Goal: Check status: Check status

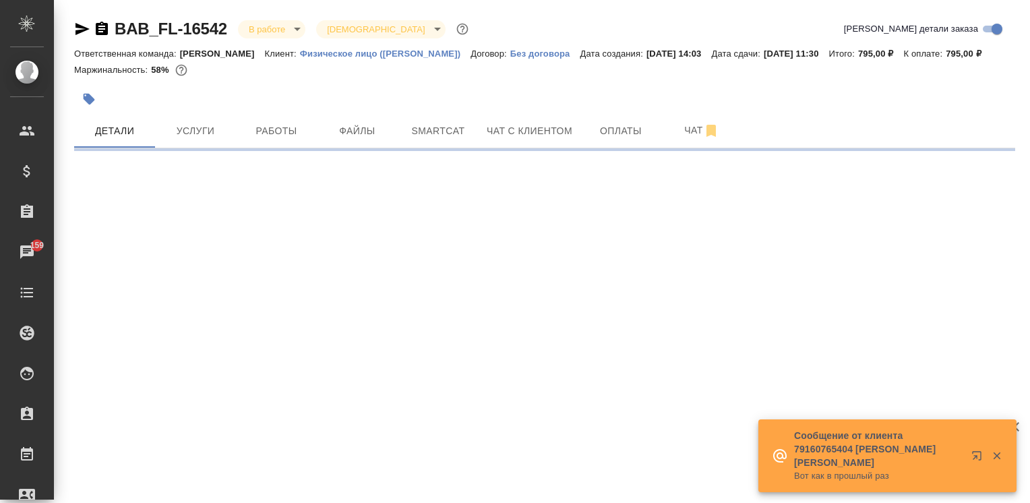
select select "RU"
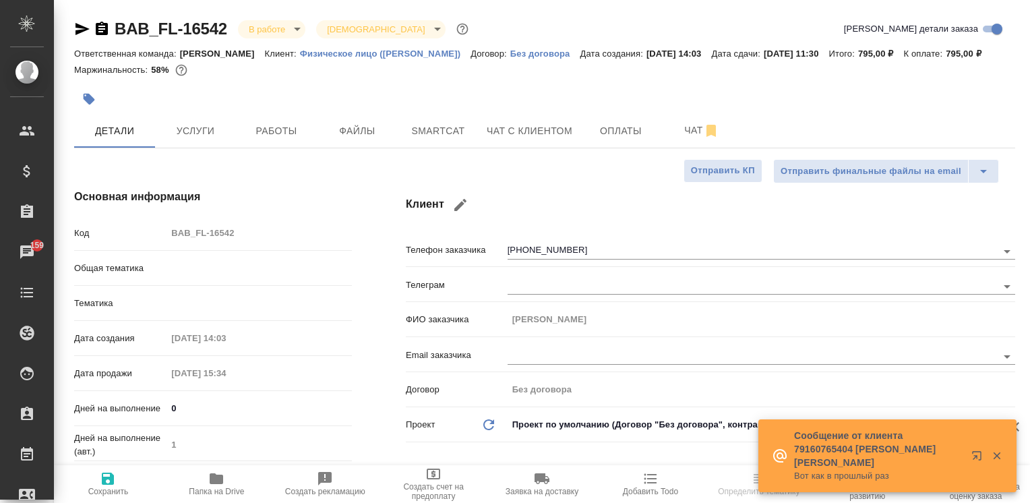
type textarea "x"
click at [998, 457] on icon "button" at bounding box center [996, 455] width 7 height 7
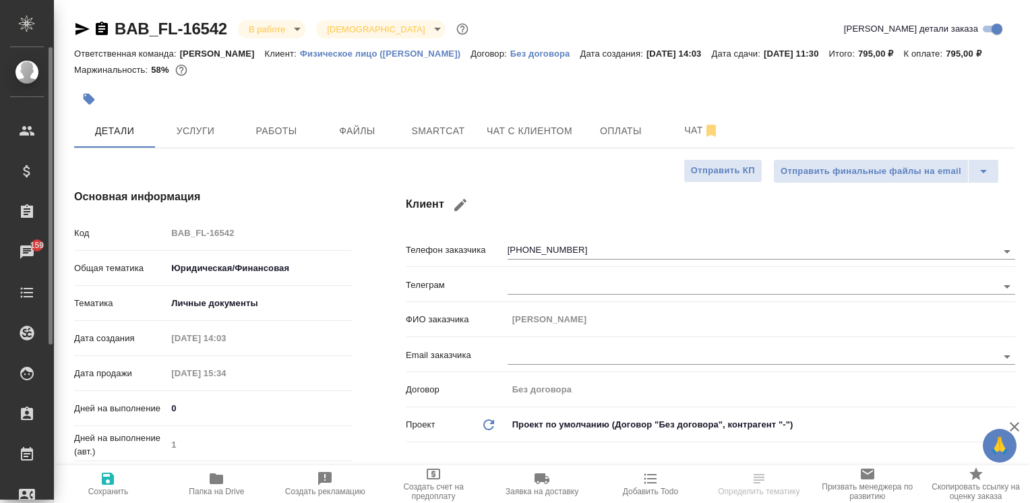
type textarea "x"
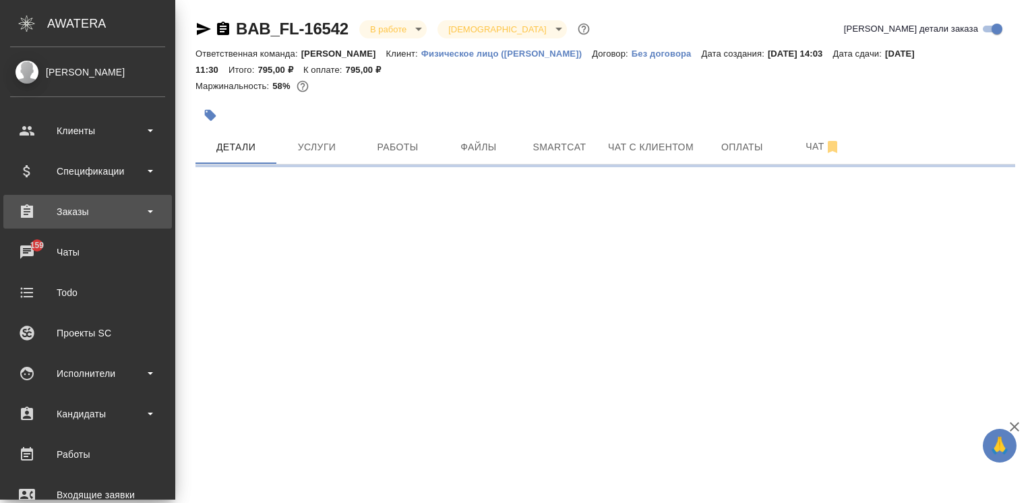
click at [82, 222] on div "Заказы" at bounding box center [87, 212] width 169 height 34
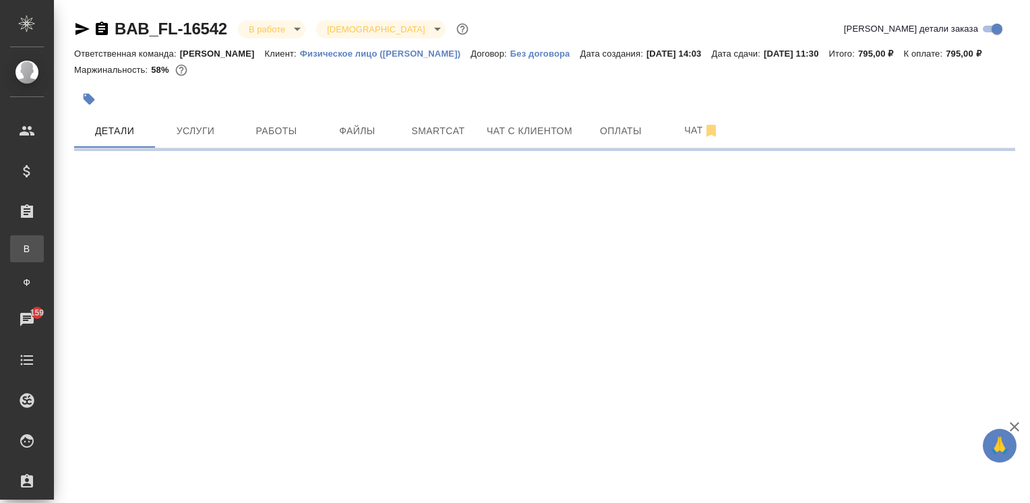
click at [44, 238] on link "В Все заказы" at bounding box center [27, 248] width 34 height 27
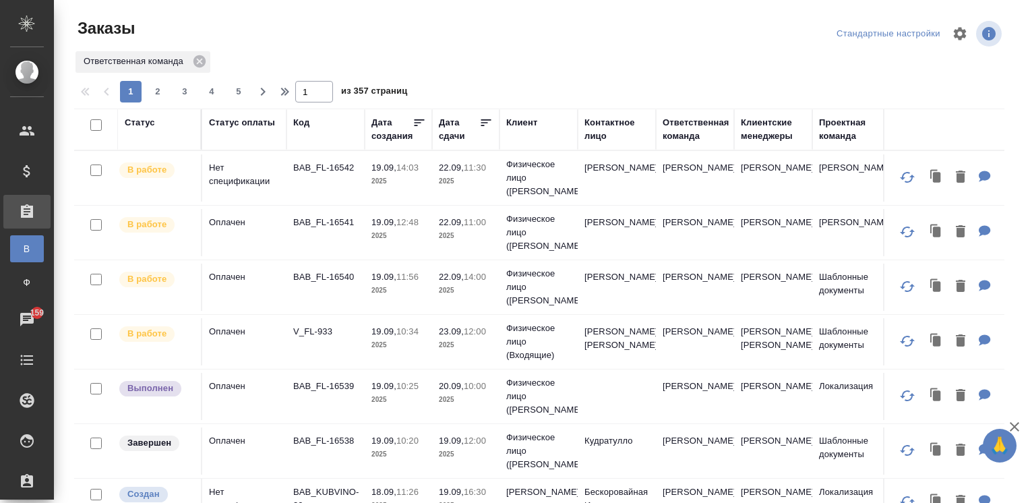
click at [299, 293] on td "BAB_FL-16540" at bounding box center [326, 287] width 78 height 47
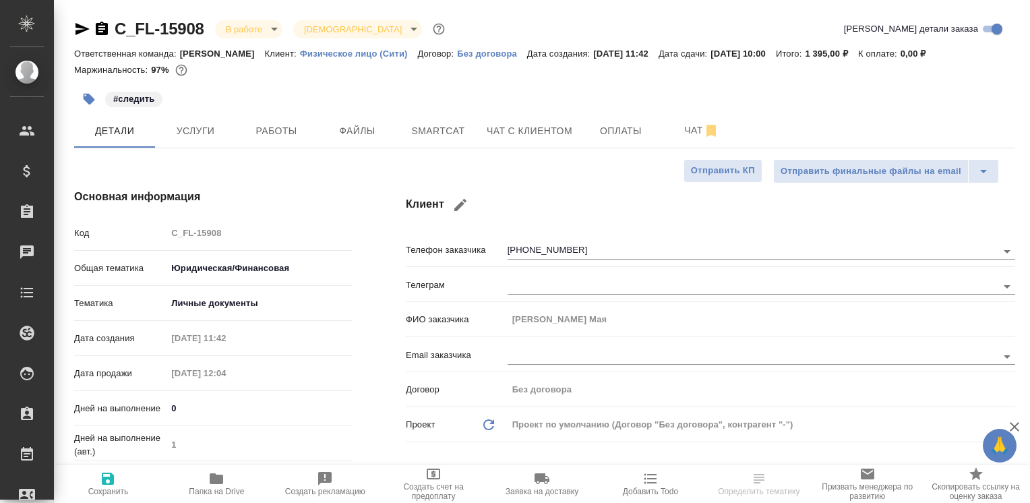
select select "RU"
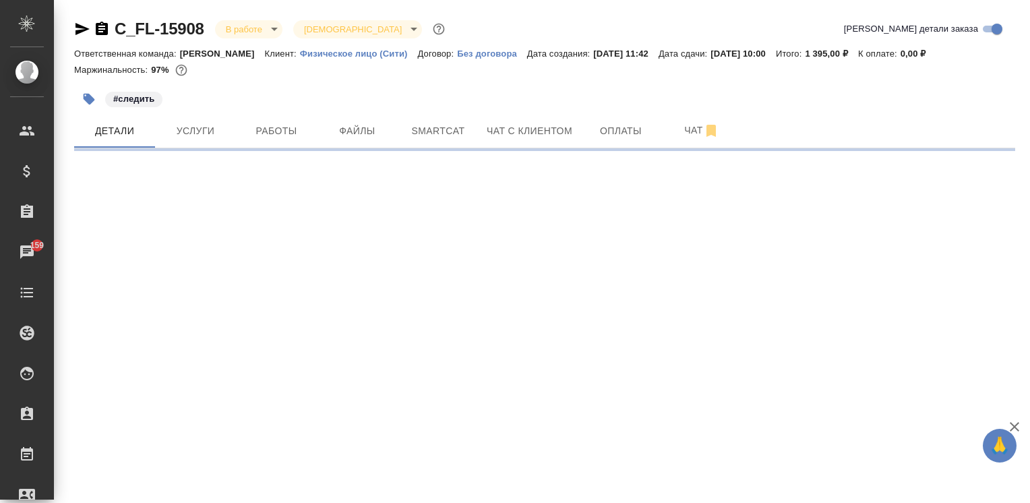
select select "RU"
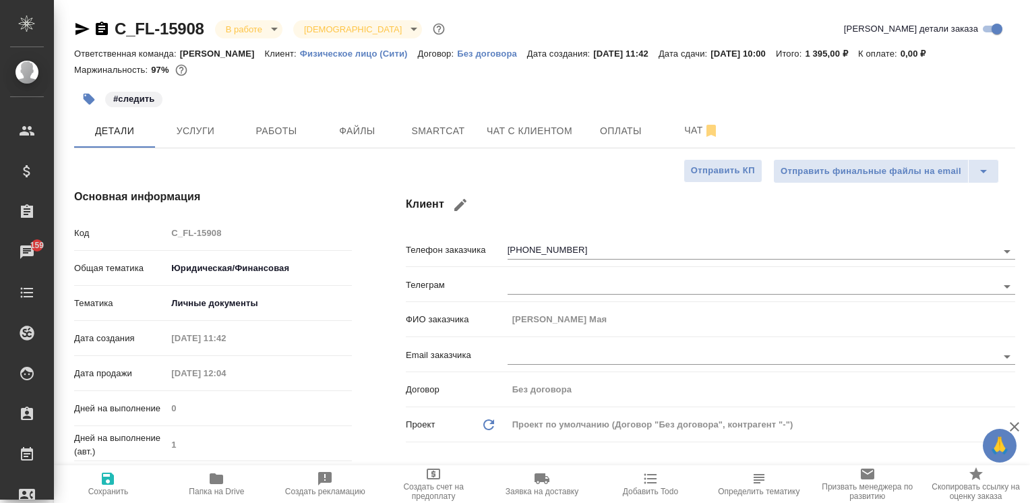
type textarea "x"
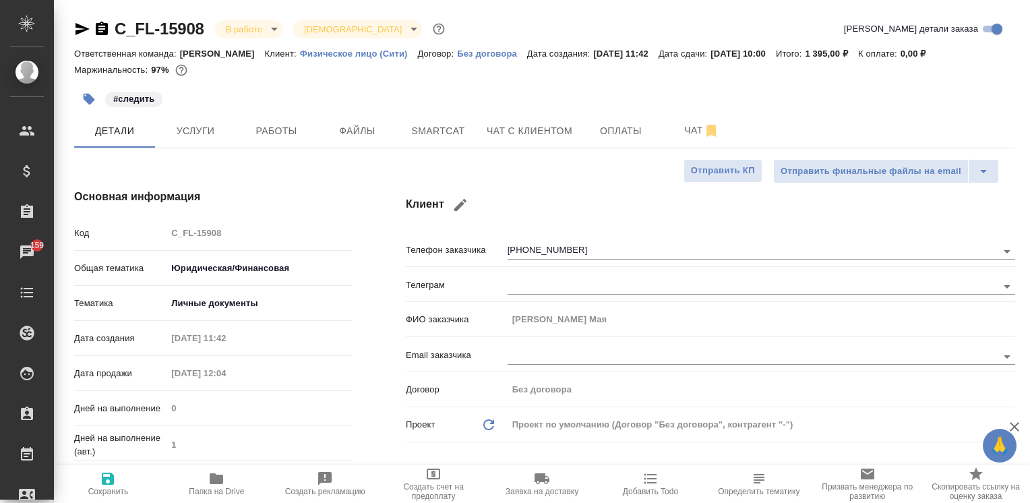
type textarea "x"
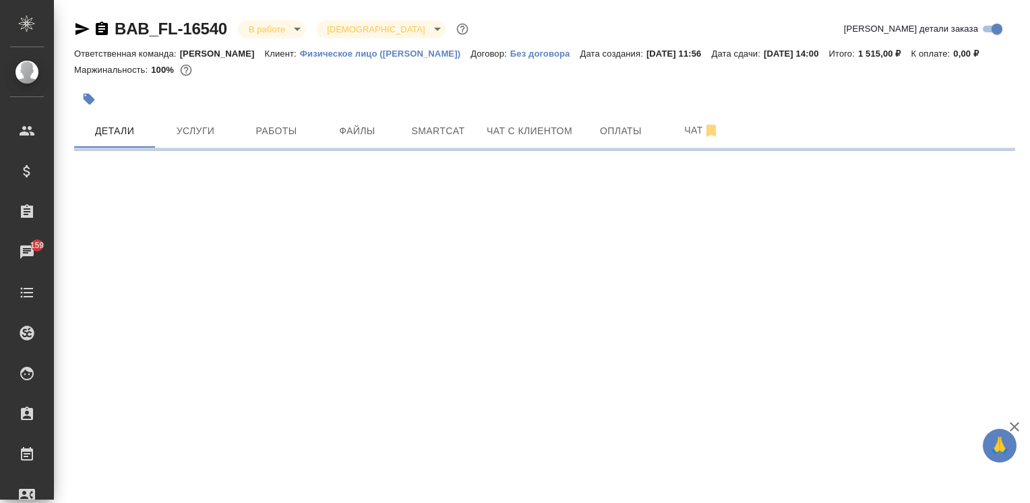
select select "RU"
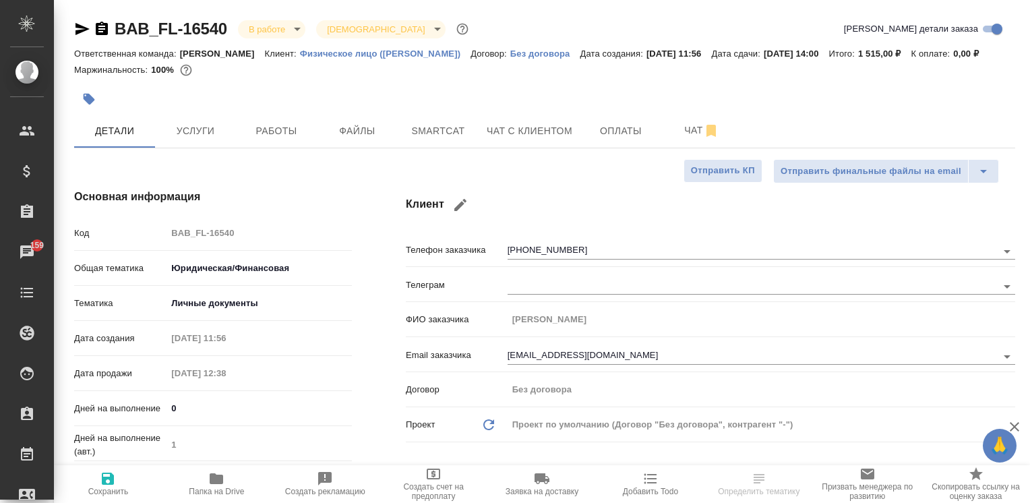
type textarea "x"
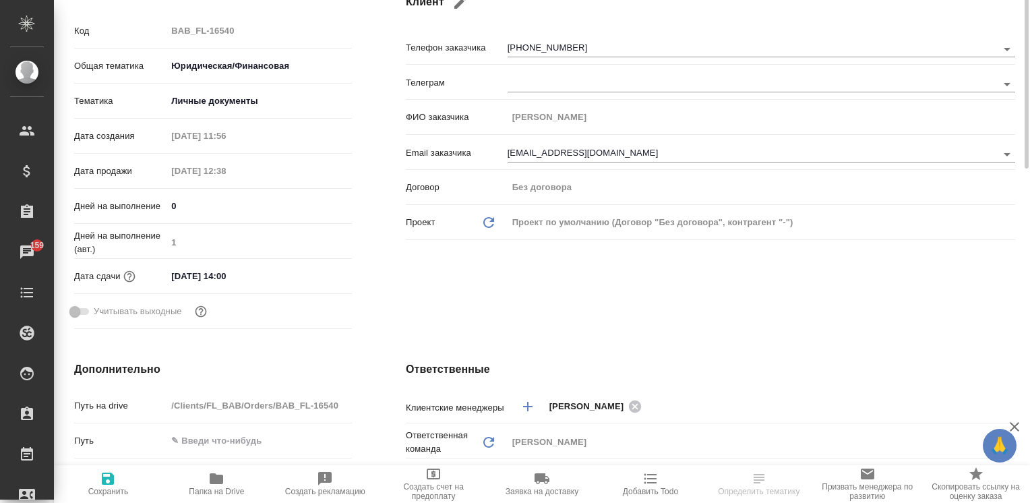
scroll to position [67, 0]
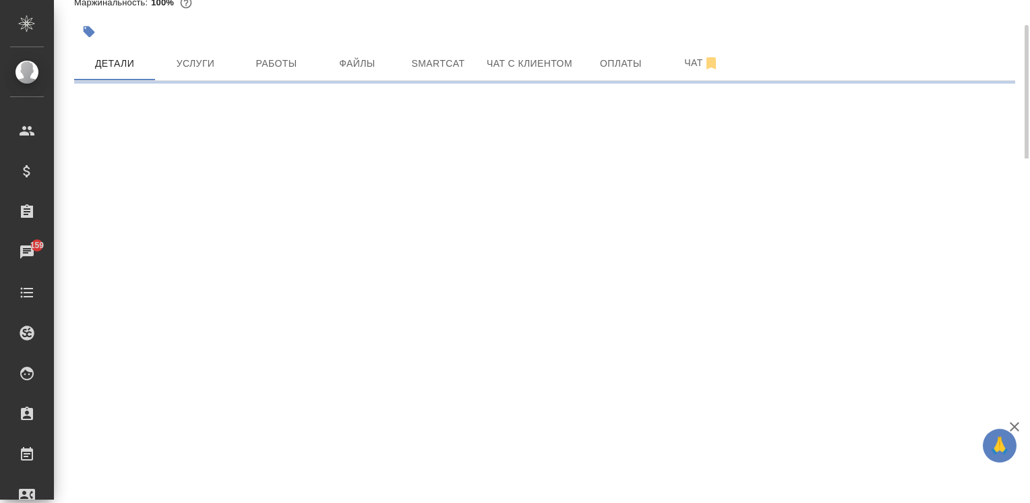
select select "RU"
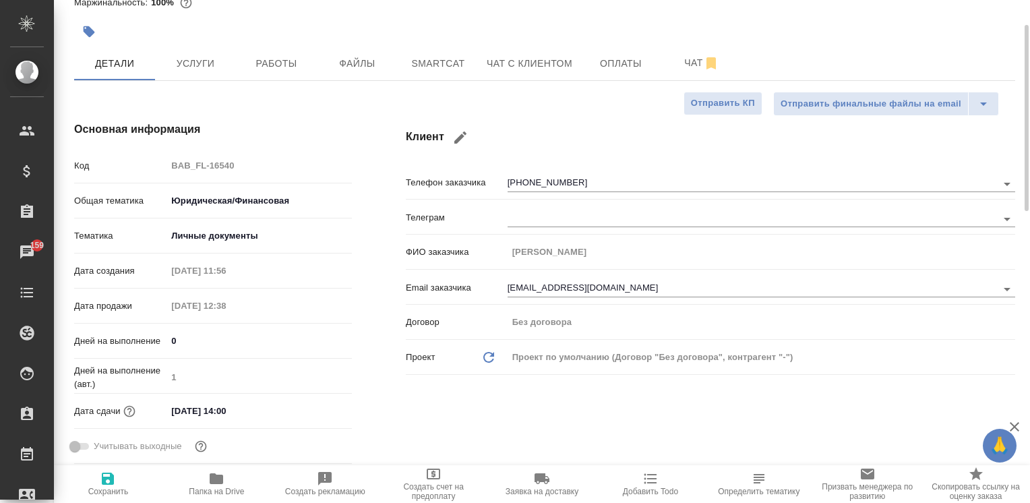
type textarea "x"
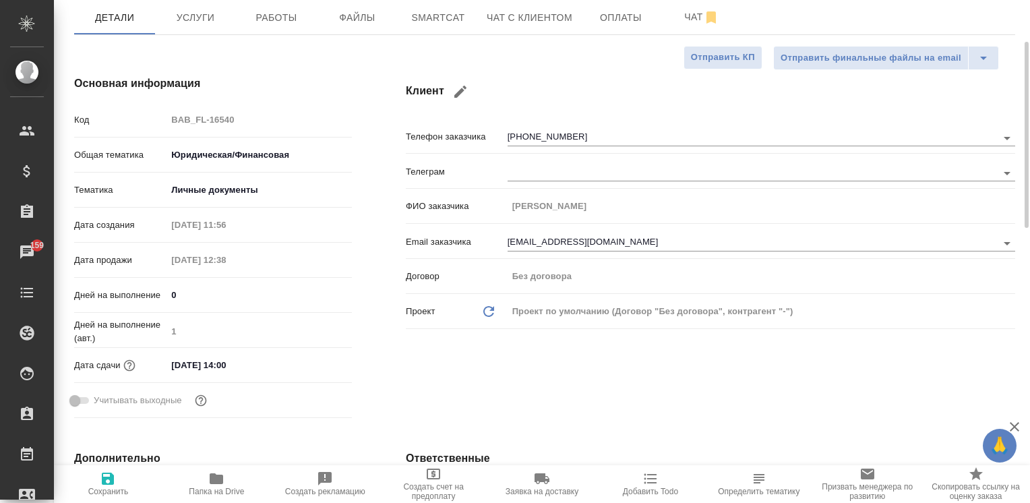
scroll to position [46, 0]
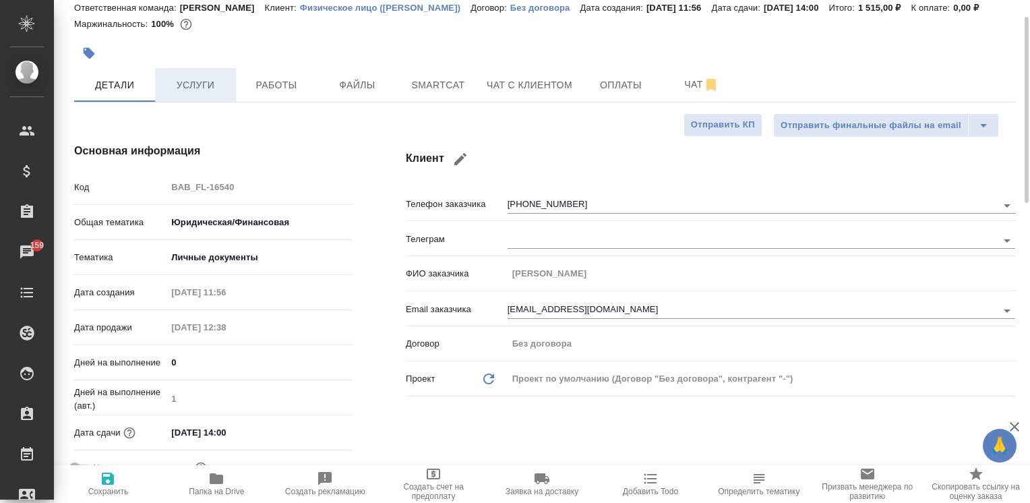
click at [200, 92] on span "Услуги" at bounding box center [195, 85] width 65 height 17
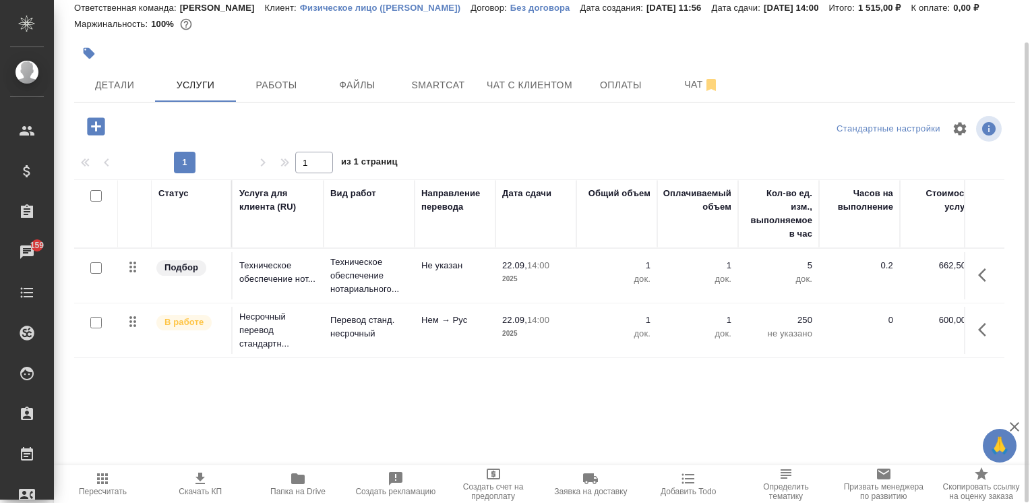
scroll to position [46, 0]
click at [286, 76] on button "Работы" at bounding box center [276, 85] width 81 height 34
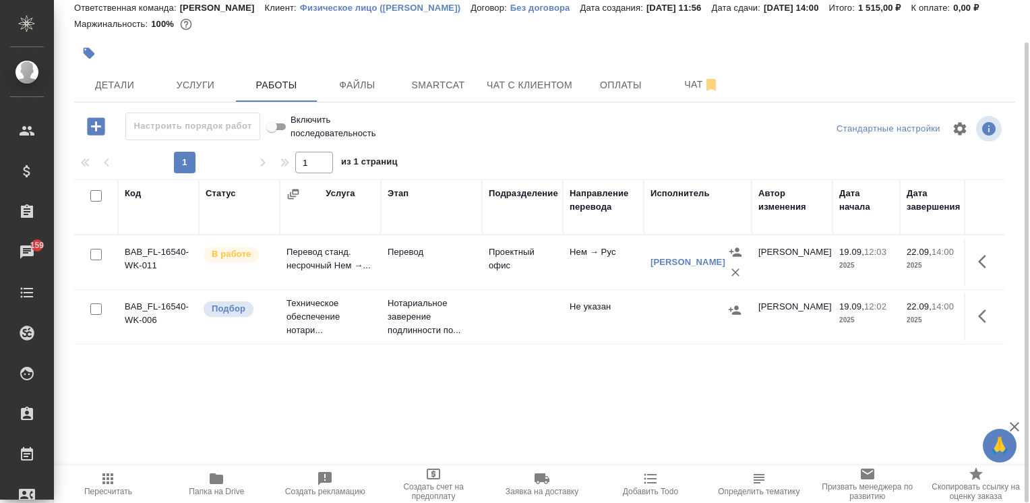
click at [677, 315] on div at bounding box center [698, 310] width 94 height 20
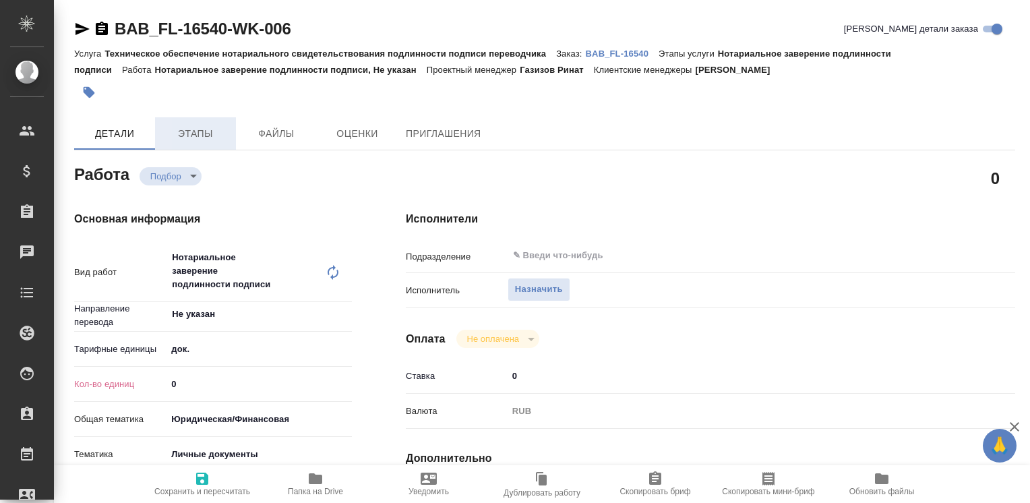
type textarea "x"
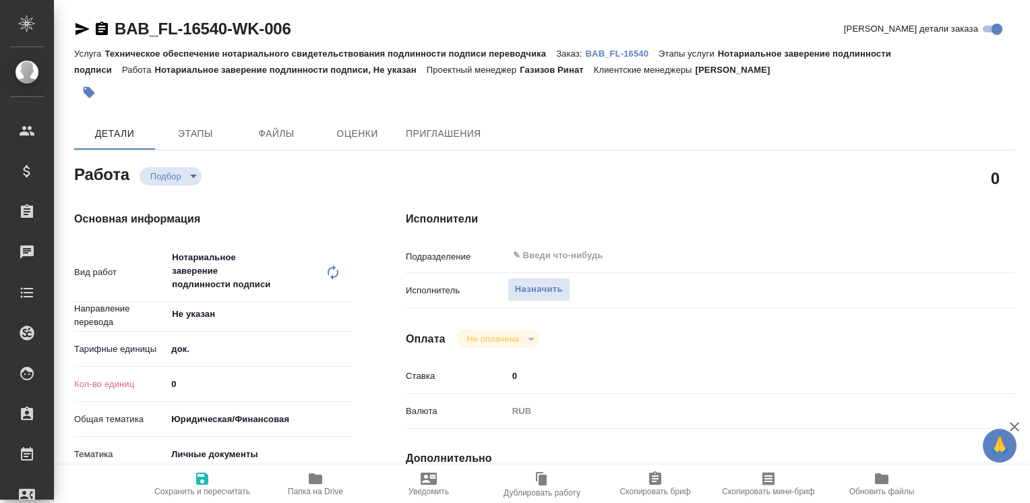
type textarea "x"
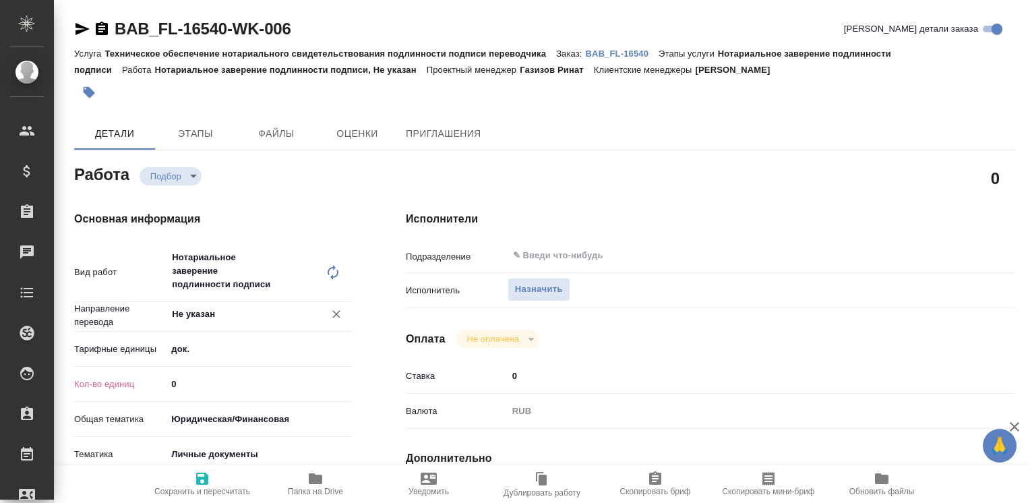
type textarea "x"
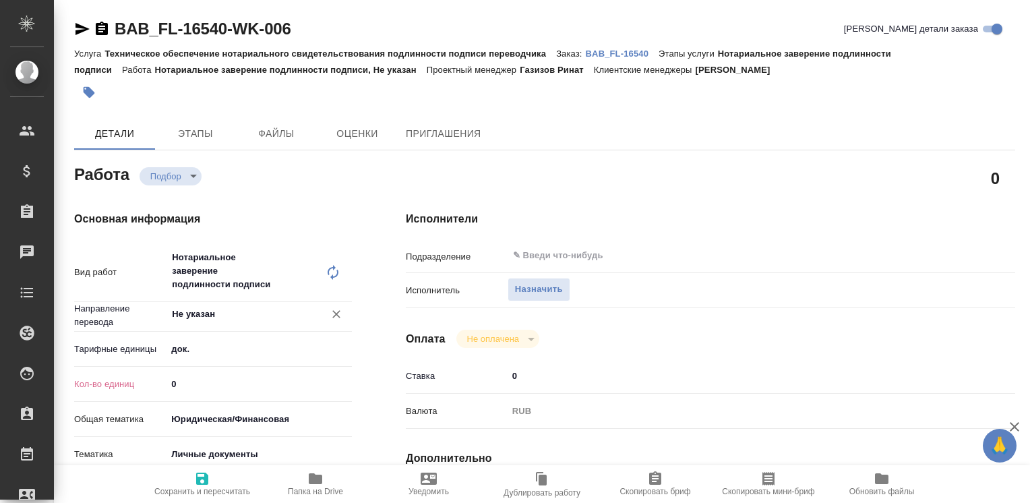
scroll to position [135, 0]
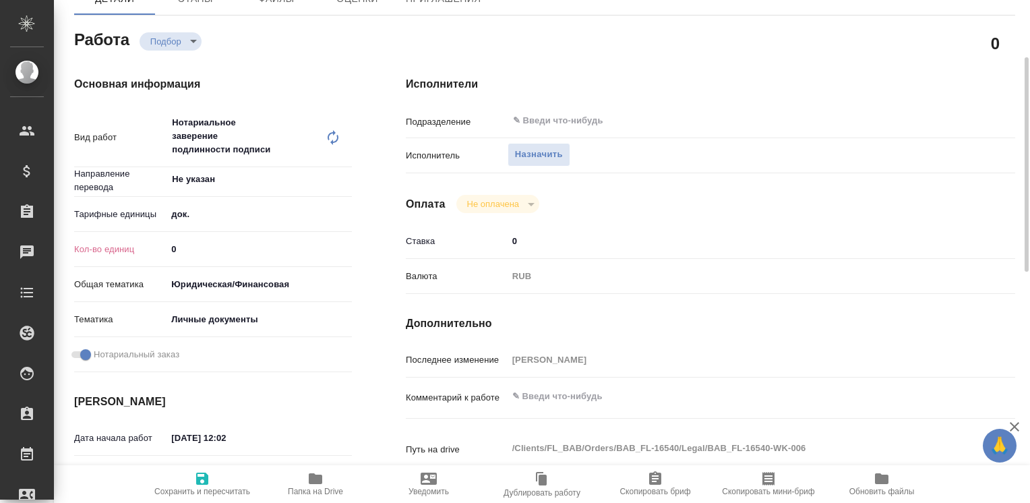
click at [236, 257] on input "0" at bounding box center [259, 249] width 185 height 20
type textarea "x"
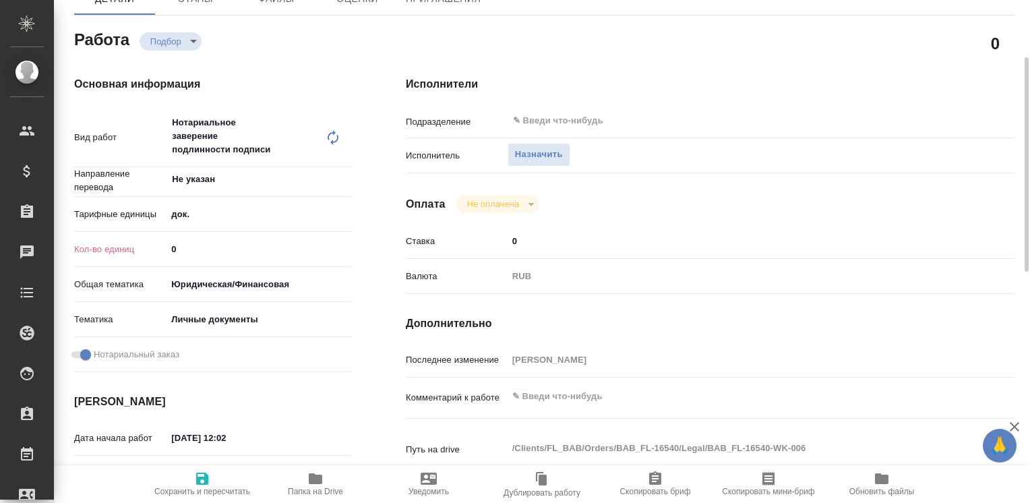
type textarea "x"
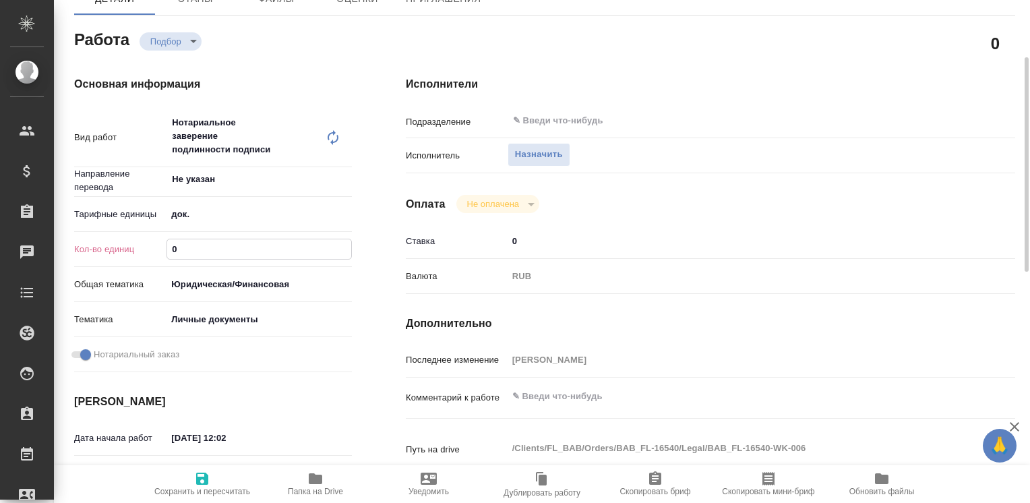
type textarea "x"
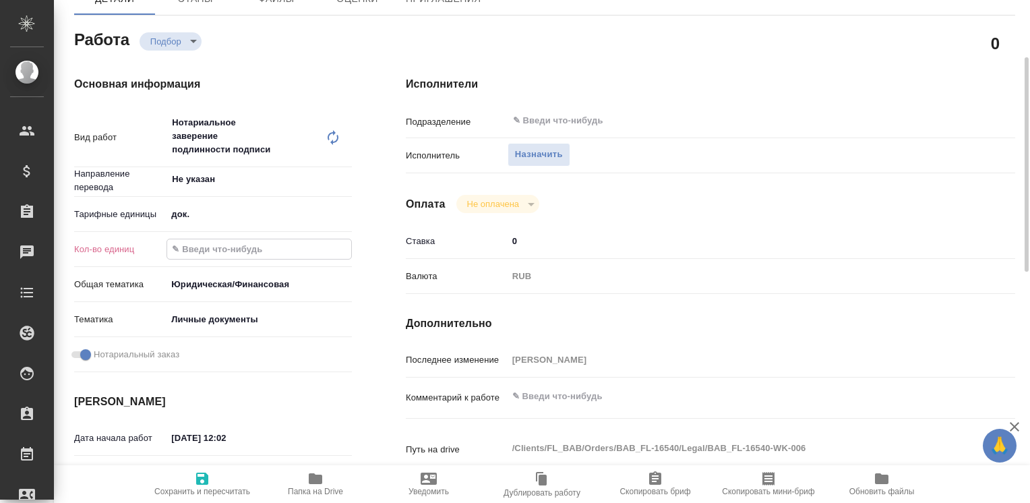
type textarea "x"
type input "1"
type textarea "x"
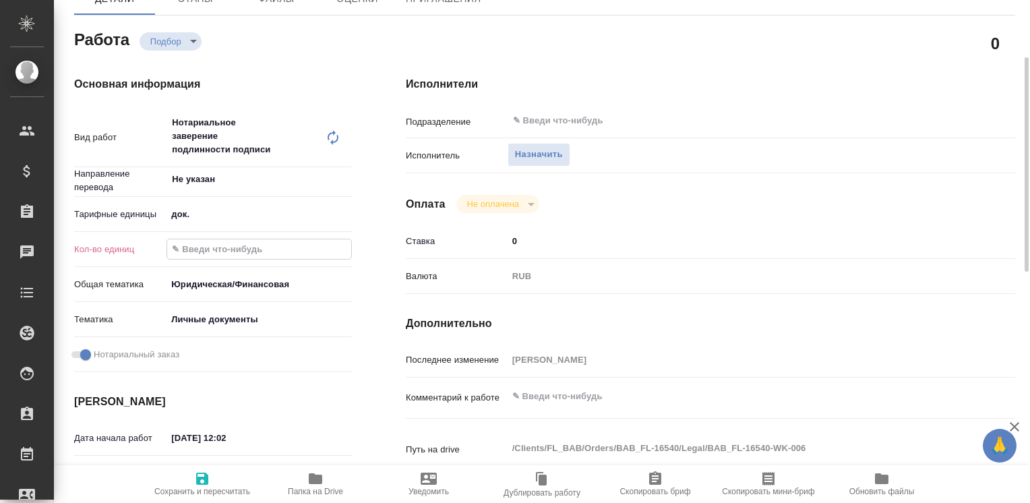
type textarea "x"
type input "1"
click at [205, 471] on icon "button" at bounding box center [202, 479] width 16 height 16
type textarea "x"
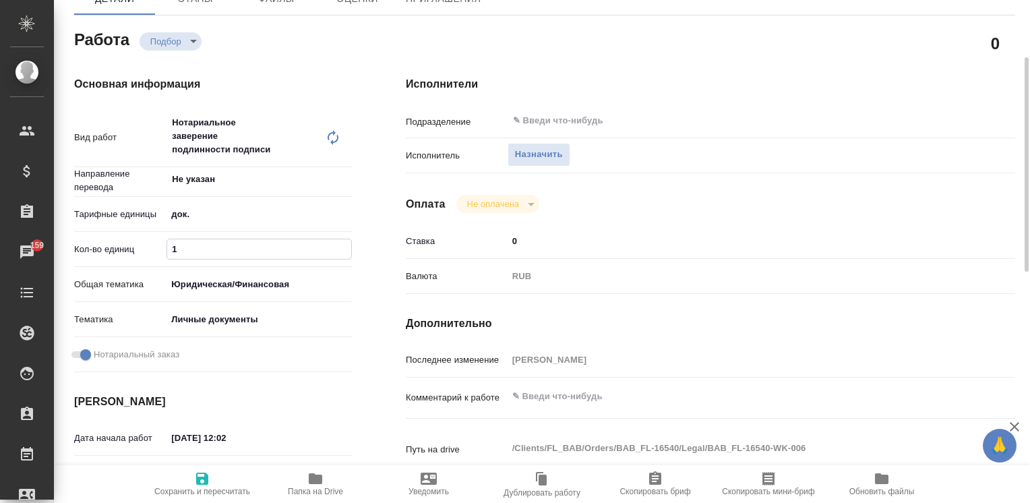
type textarea "x"
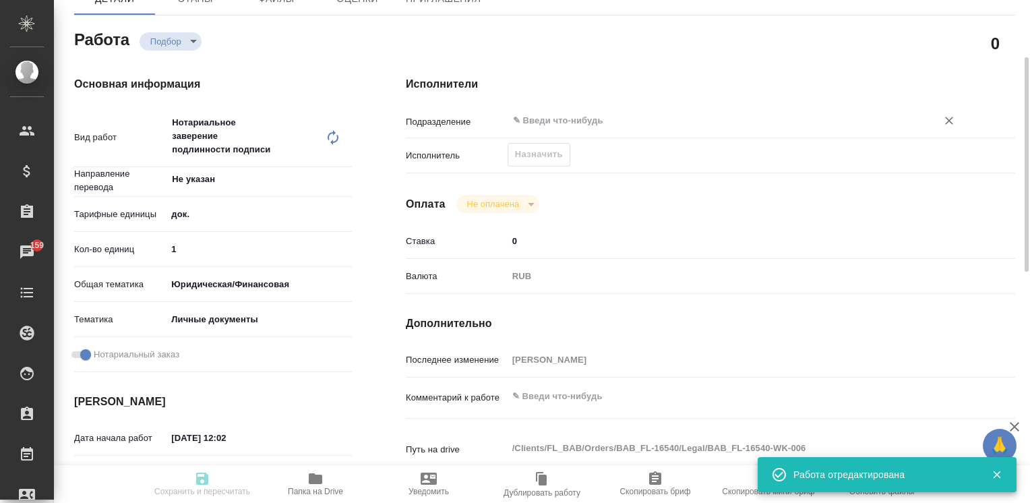
type input "recruiting"
type textarea "Нотариальное заверение подлинности подписи"
type textarea "x"
type input "Не указан"
type input "5a8b1489cc6b4906c91bfd8b"
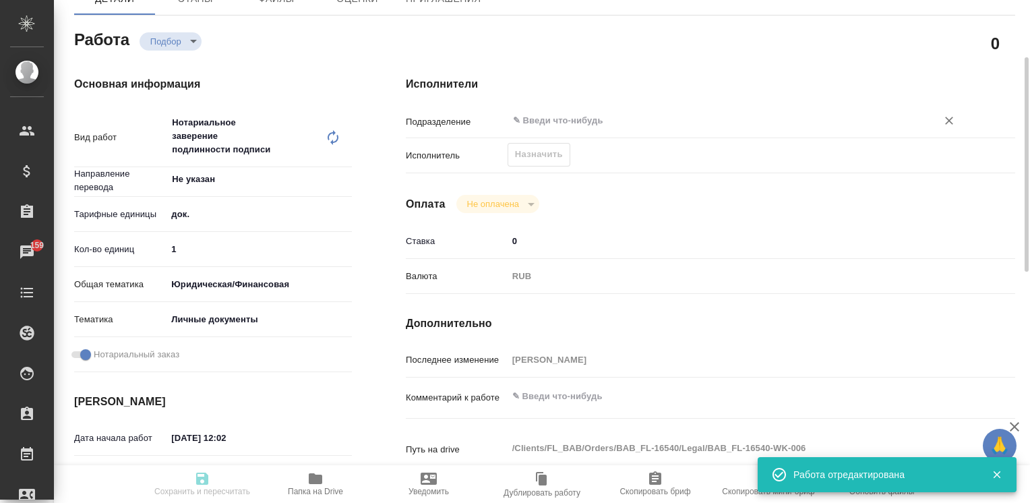
type input "1"
type input "yr-fn"
type input "5a8b8b956a9677013d343cfe"
checkbox input "true"
type input "19.09.2025 12:02"
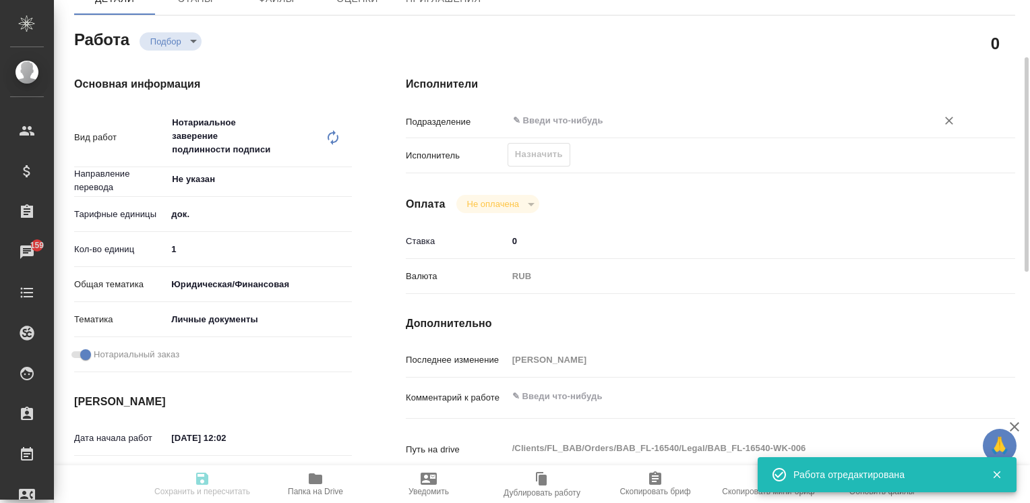
type input "[DATE] 14:00"
type input "notPayed"
type input "0"
type input "RUB"
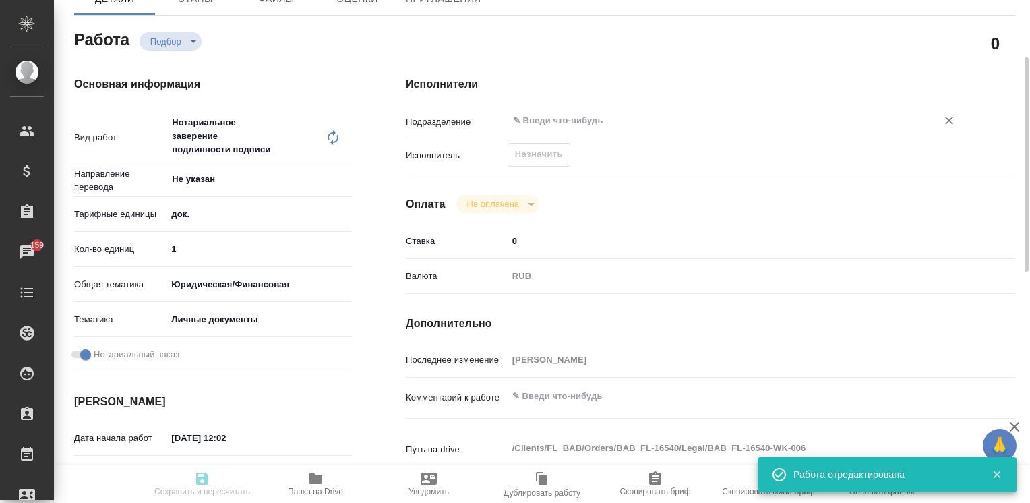
type input "[PERSON_NAME]"
type textarea "x"
type textarea "/Clients/FL_BAB/Orders/BAB_FL-16540/Legal/BAB_FL-16540-WK-006"
type textarea "x"
type input "BAB_FL-16540"
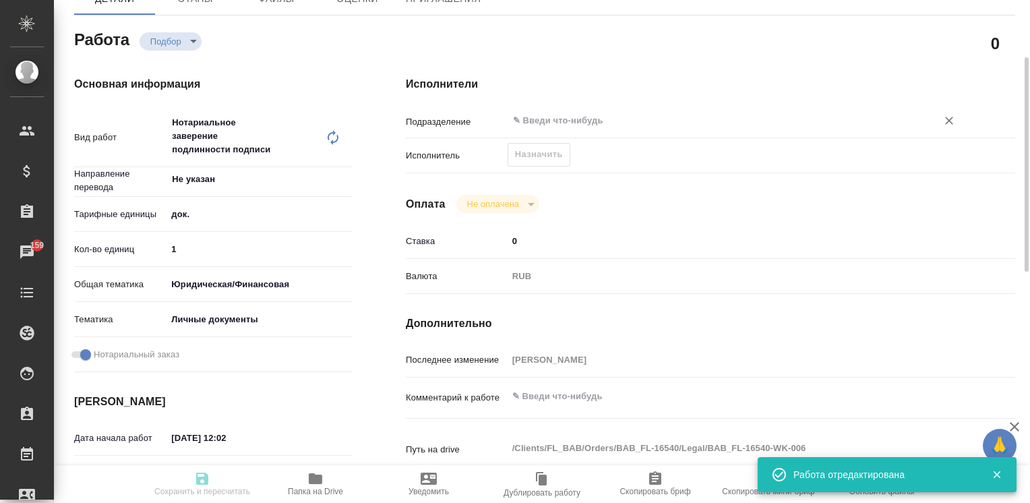
type input "Техническое обеспечение нотариального свидетельствования подлинности подписи пе…"
type input "Нотариальное заверение подлинности подписи"
type input "[PERSON_NAME]"
type input "/Clients/FL_BAB/Orders/BAB_FL-16540"
type textarea "x"
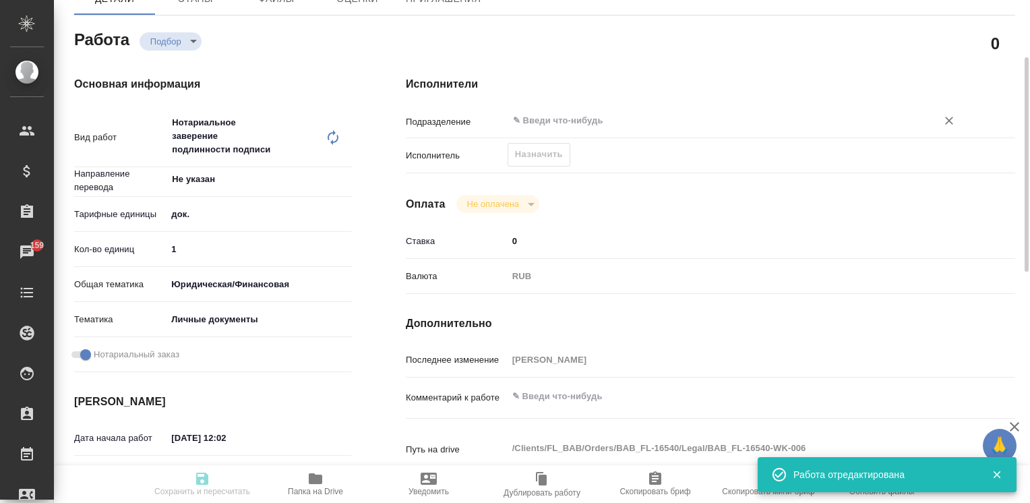
type textarea "учебный лист, нем-рус под нот"
type textarea "x"
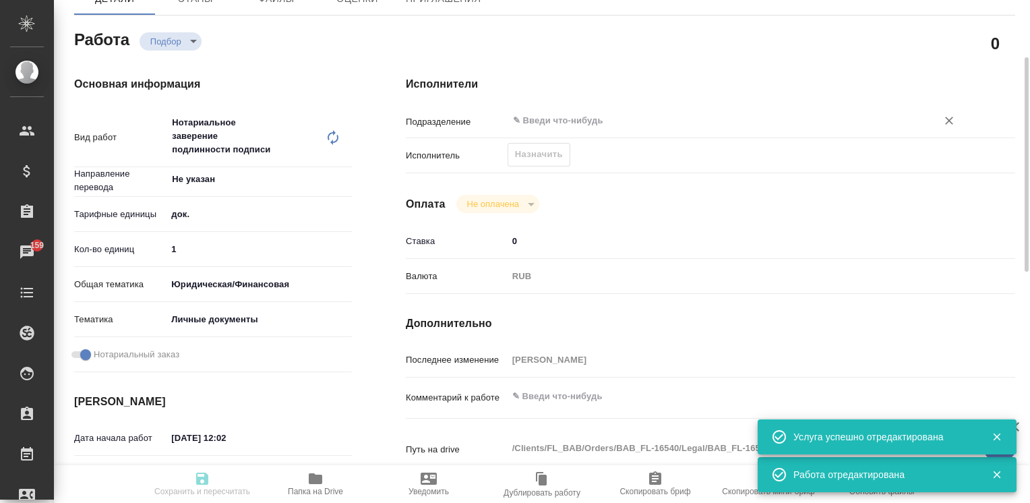
type textarea "x"
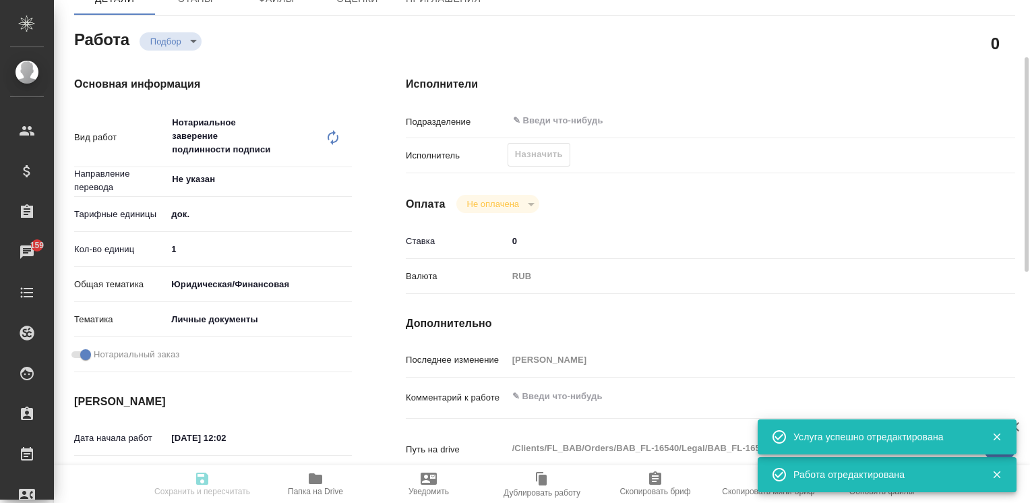
type textarea "x"
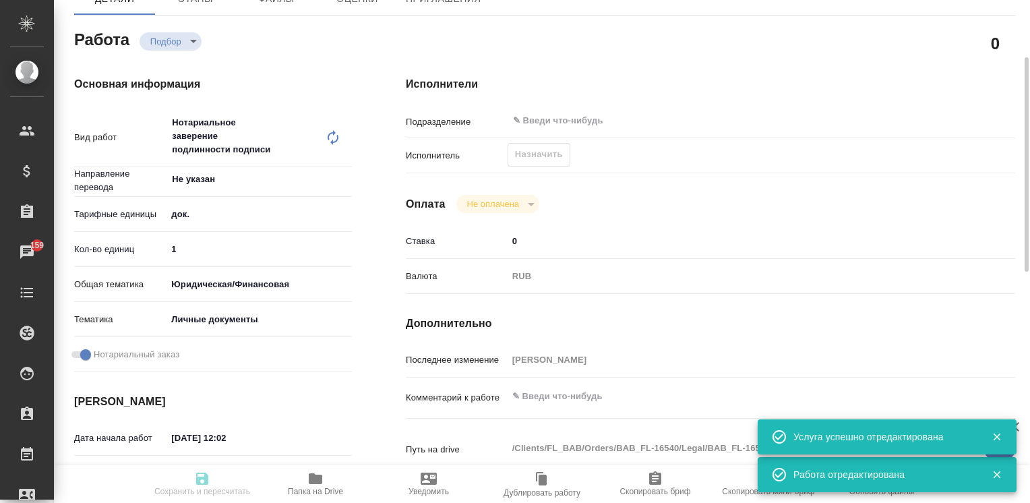
type textarea "x"
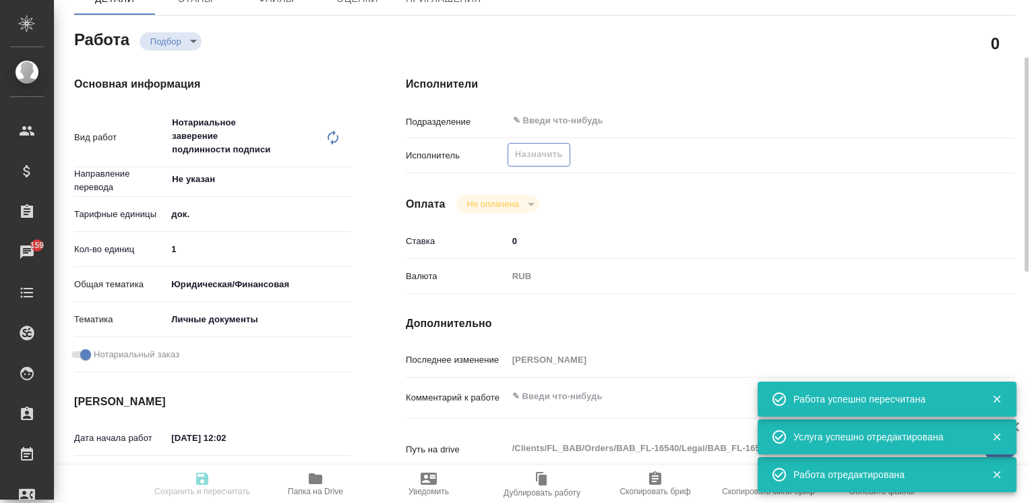
click at [550, 160] on span "Назначить" at bounding box center [539, 155] width 48 height 16
type input "recruiting"
type textarea "Нотариальное заверение подлинности подписи"
type textarea "x"
type input "Не указан"
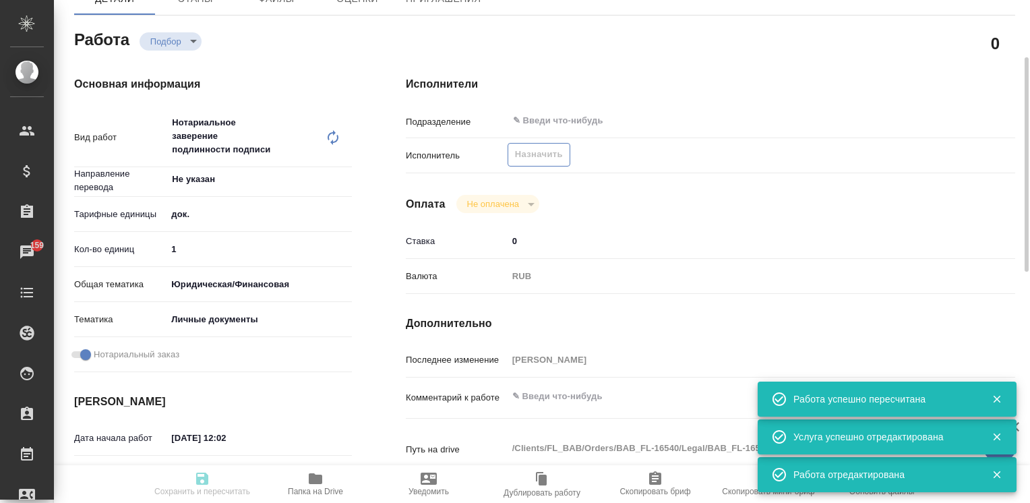
type input "5a8b1489cc6b4906c91bfd8b"
type input "1"
type input "yr-fn"
type input "5a8b8b956a9677013d343cfe"
checkbox input "true"
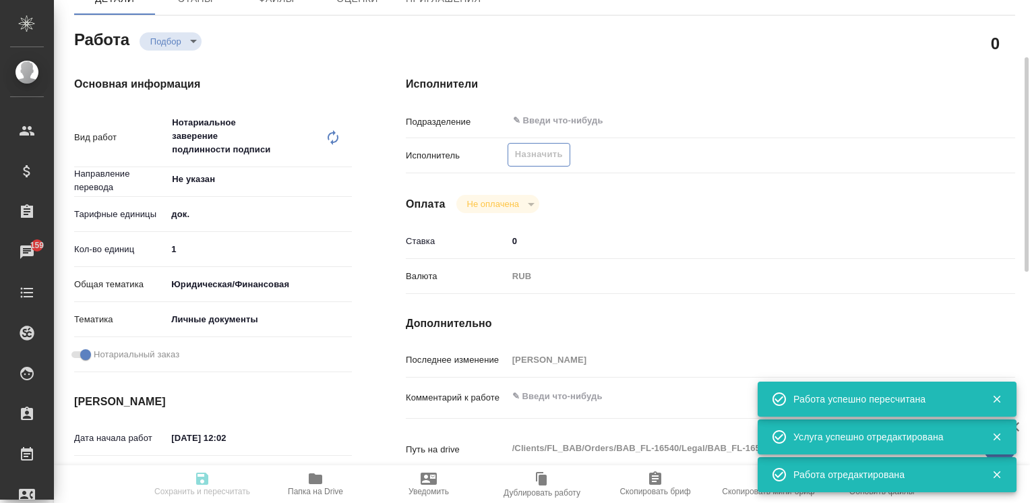
type input "19.09.2025 12:02"
type input "[DATE] 14:00"
type input "notPayed"
type input "0"
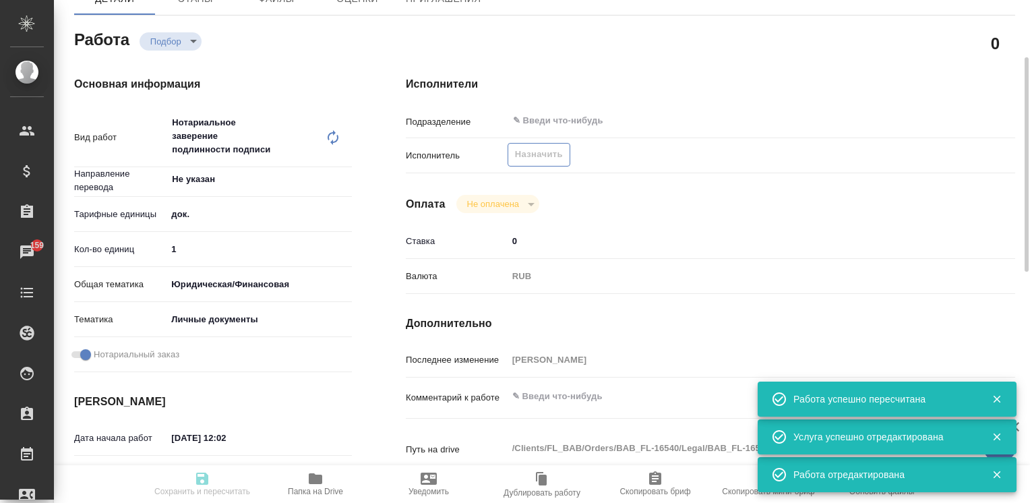
type input "RUB"
type input "[PERSON_NAME]"
type textarea "x"
type textarea "/Clients/FL_BAB/Orders/BAB_FL-16540/Legal/BAB_FL-16540-WK-006"
type textarea "x"
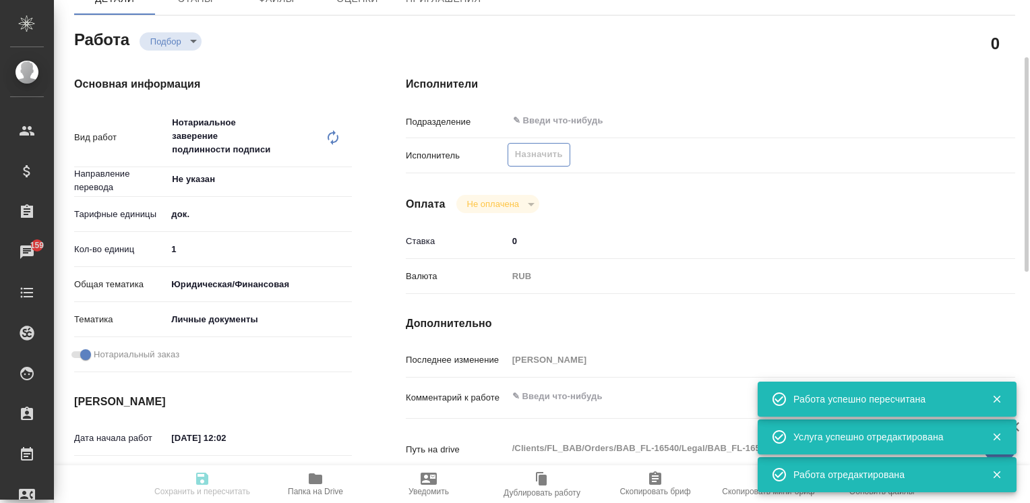
type input "BAB_FL-16540"
type input "Техническое обеспечение нотариального свидетельствования подлинности подписи пе…"
type input "Нотариальное заверение подлинности подписи"
type input "[PERSON_NAME]"
type input "/Clients/FL_BAB/Orders/BAB_FL-16540"
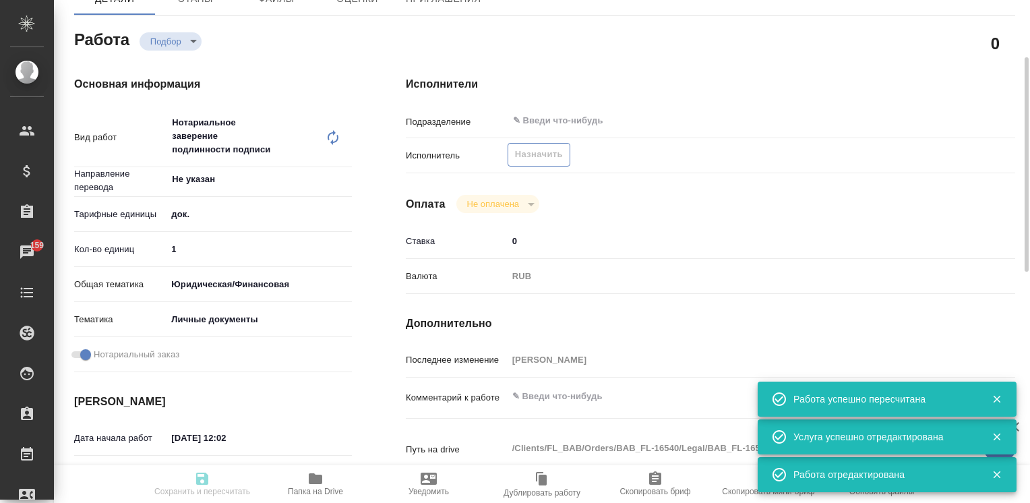
type textarea "x"
type textarea "учебный лист, нем-рус под нот"
type textarea "x"
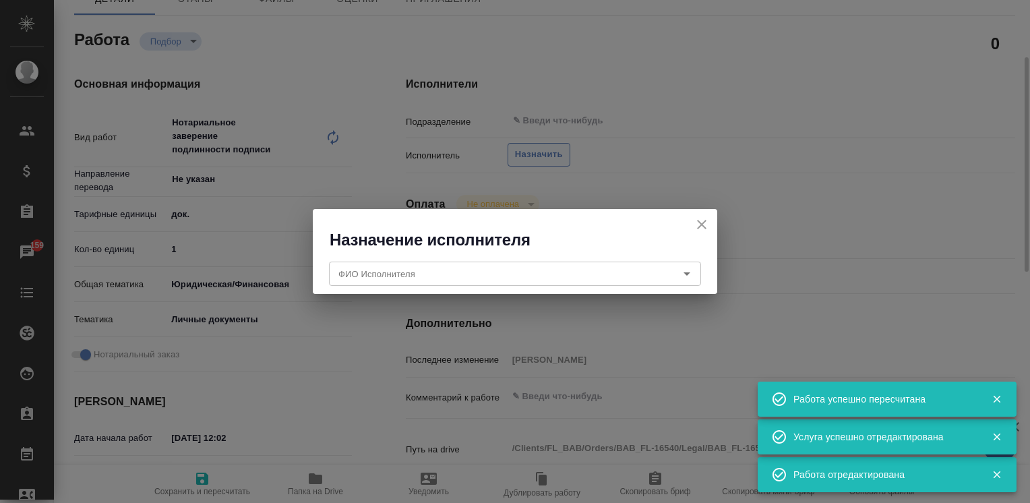
type textarea "x"
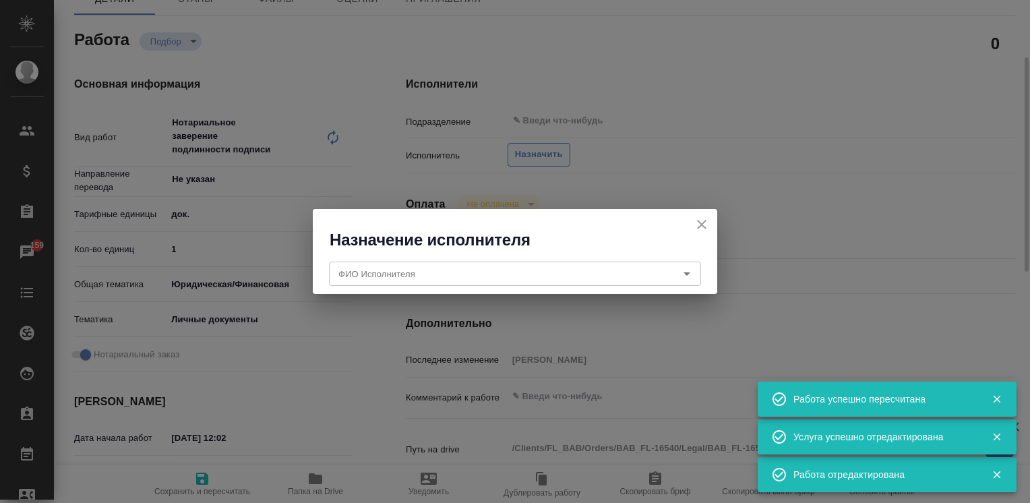
type textarea "x"
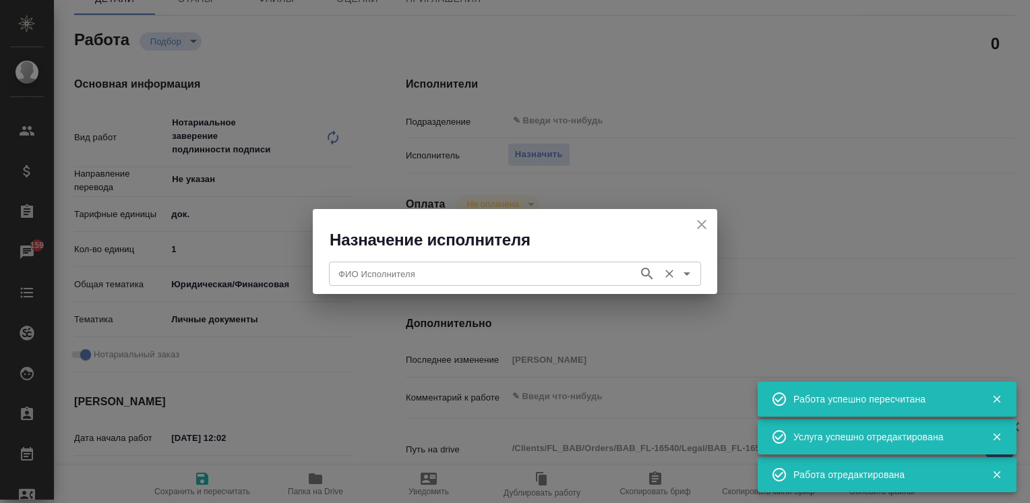
click at [519, 268] on input "ФИО Исполнителя" at bounding box center [482, 274] width 299 height 16
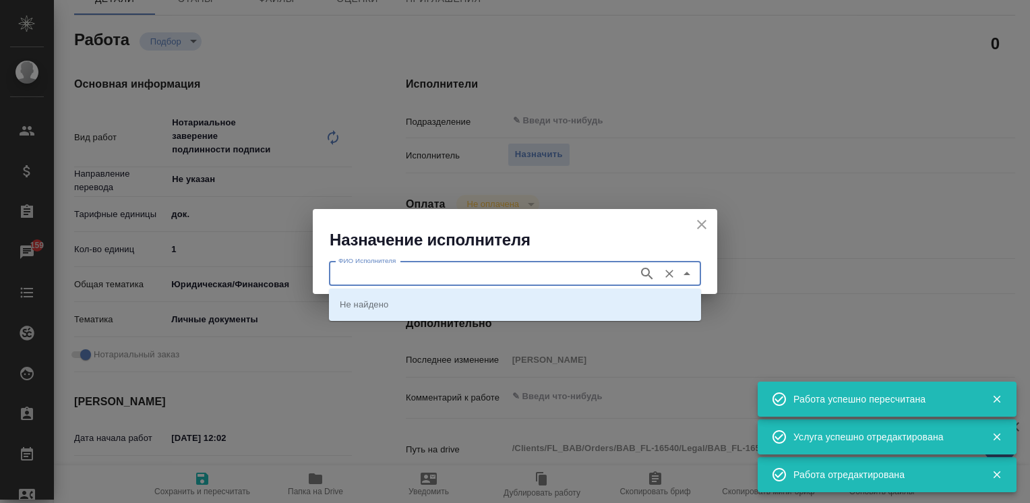
type textarea "x"
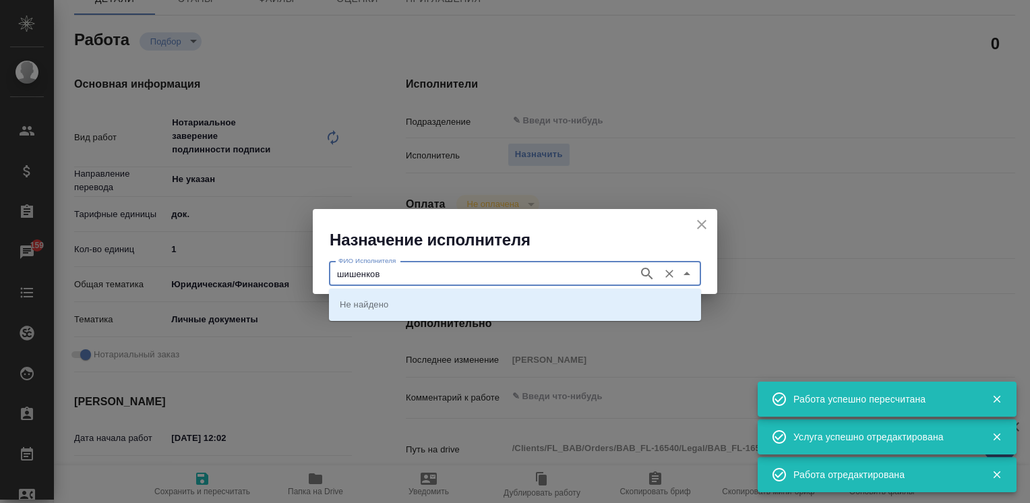
type input "шишенков"
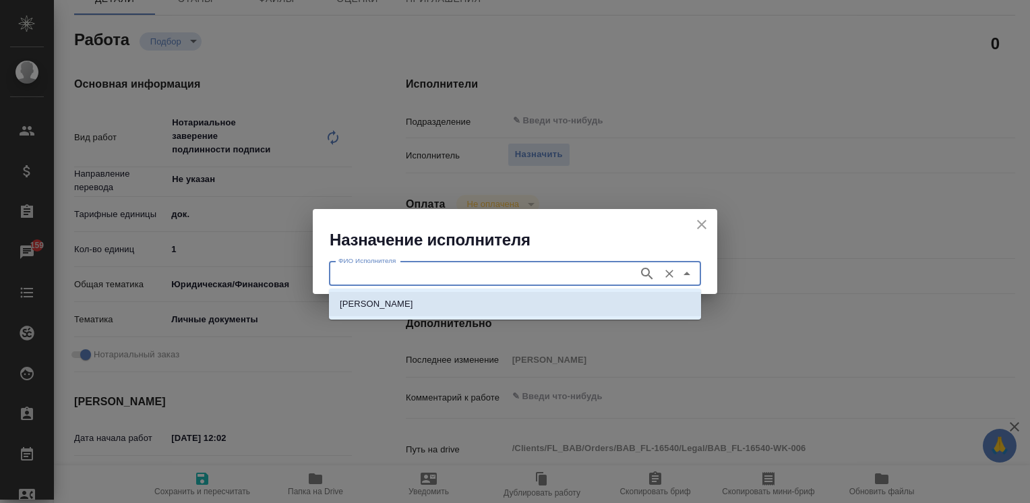
click at [413, 306] on p "[PERSON_NAME]" at bounding box center [376, 303] width 73 height 13
type input "[PERSON_NAME]"
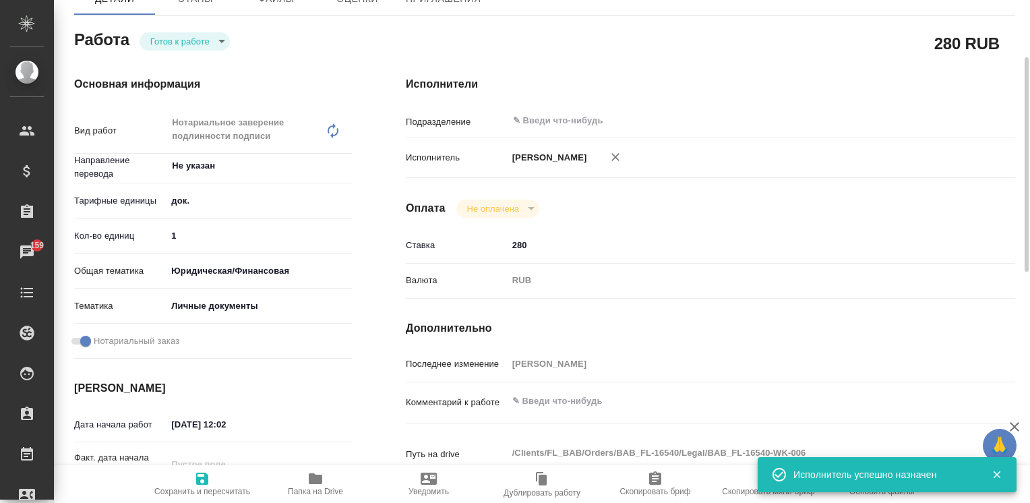
type textarea "x"
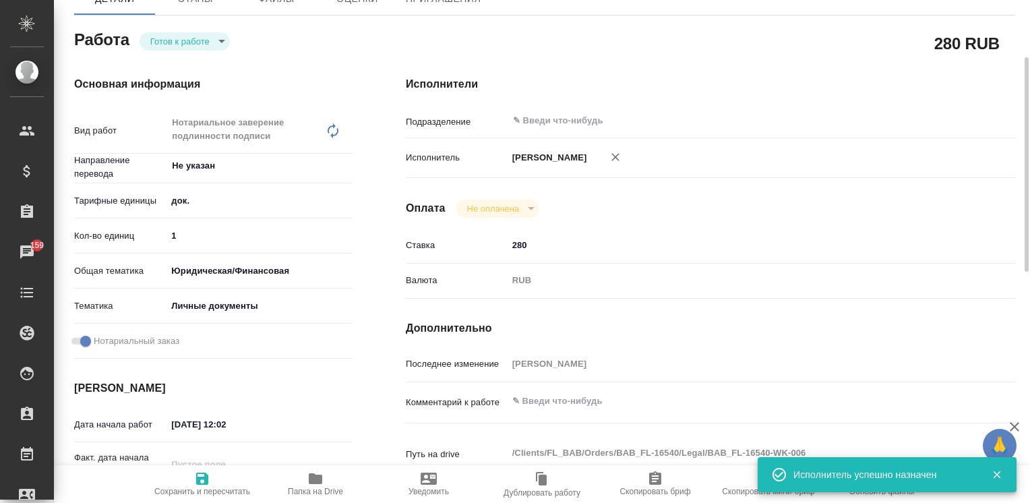
type textarea "x"
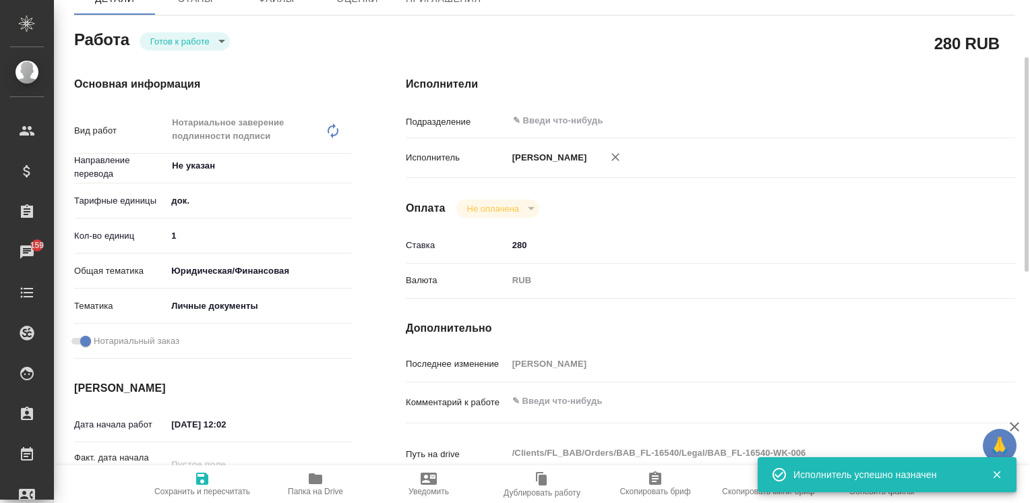
type textarea "x"
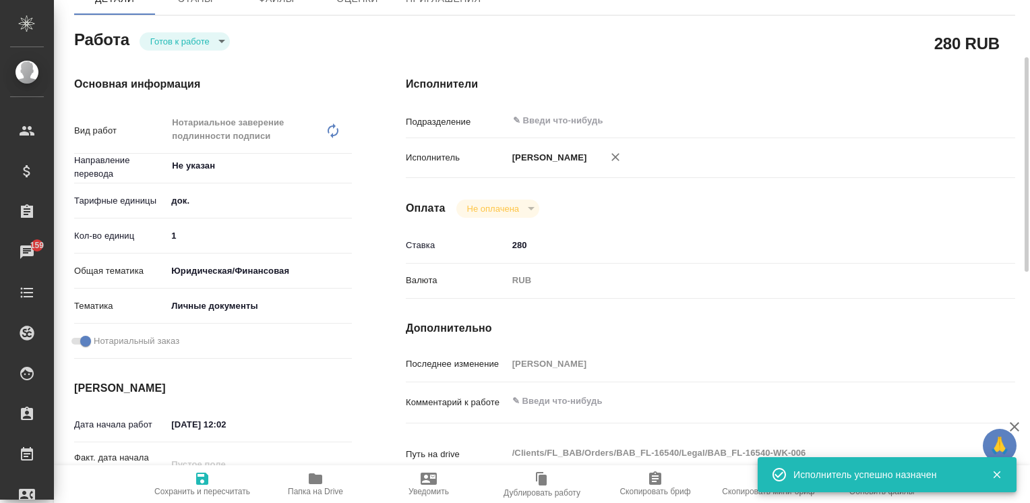
scroll to position [0, 0]
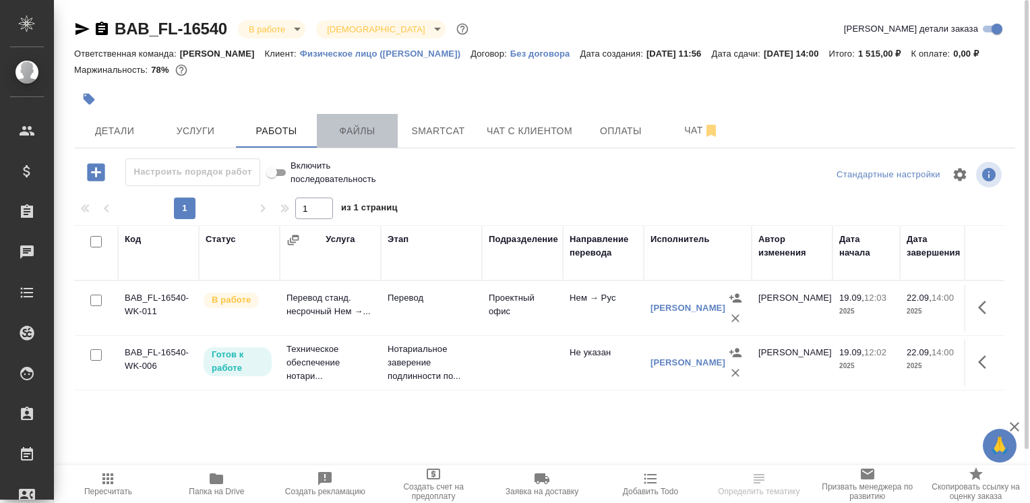
click at [367, 142] on button "Файлы" at bounding box center [357, 131] width 81 height 34
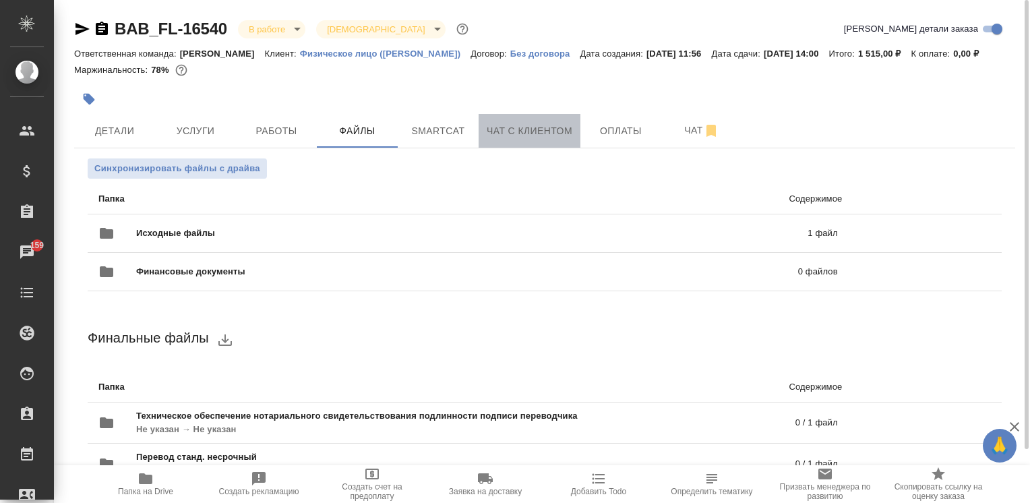
click at [514, 144] on button "Чат с клиентом" at bounding box center [530, 131] width 102 height 34
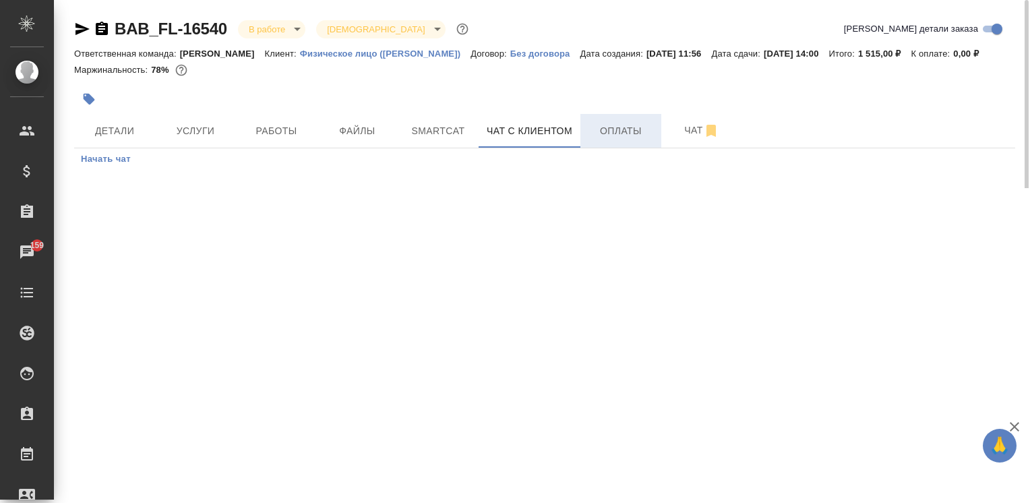
click at [613, 133] on span "Оплаты" at bounding box center [621, 131] width 65 height 17
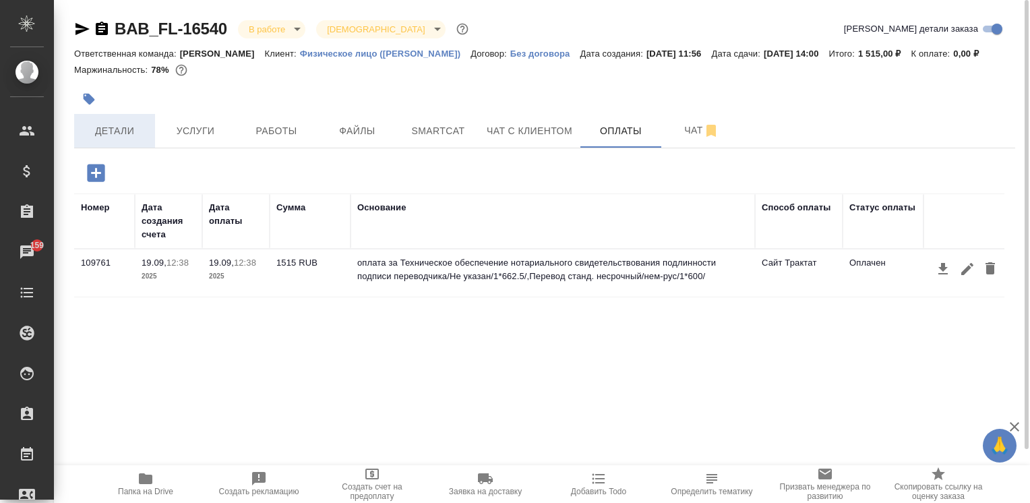
click at [92, 141] on button "Детали" at bounding box center [114, 131] width 81 height 34
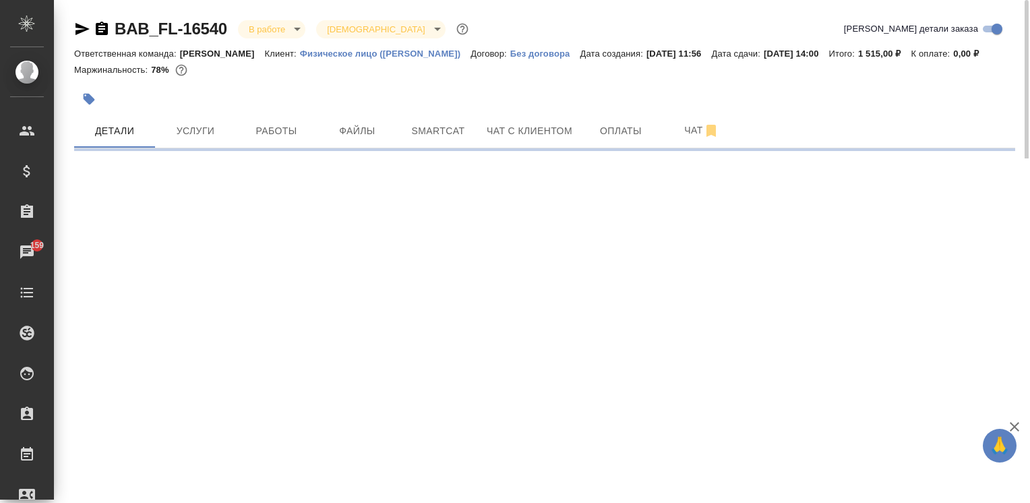
select select "RU"
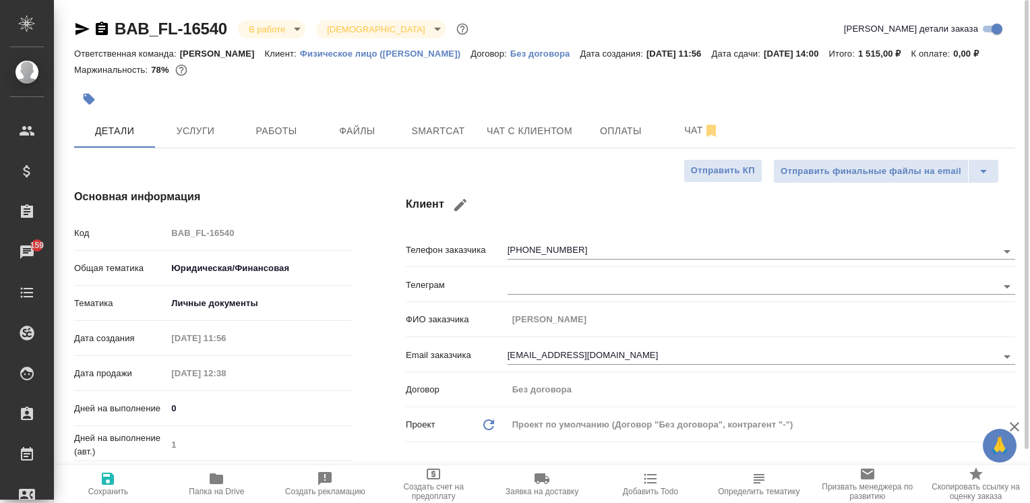
type textarea "x"
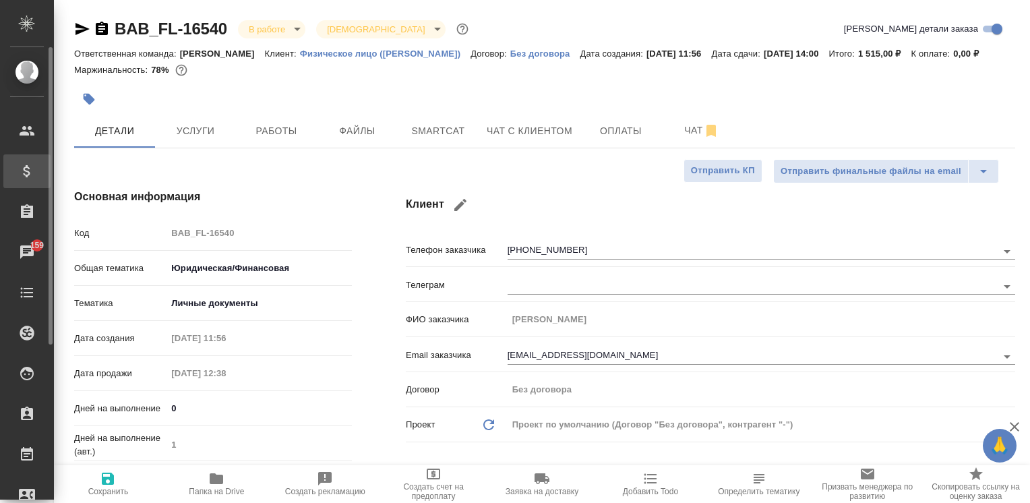
type textarea "x"
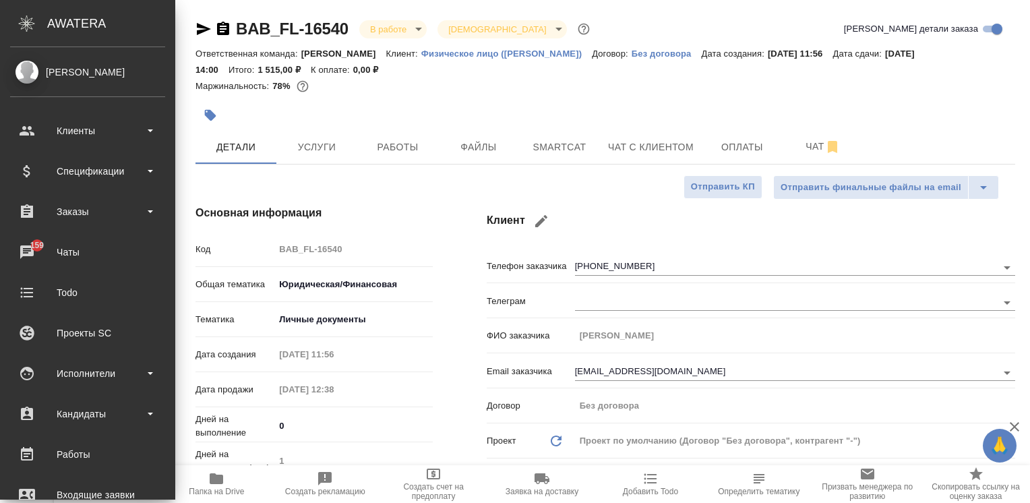
type textarea "x"
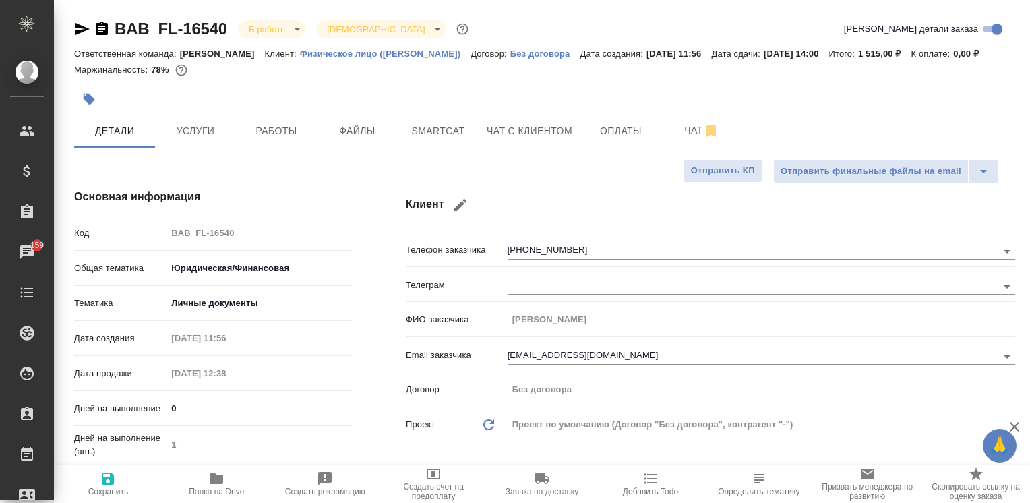
type textarea "x"
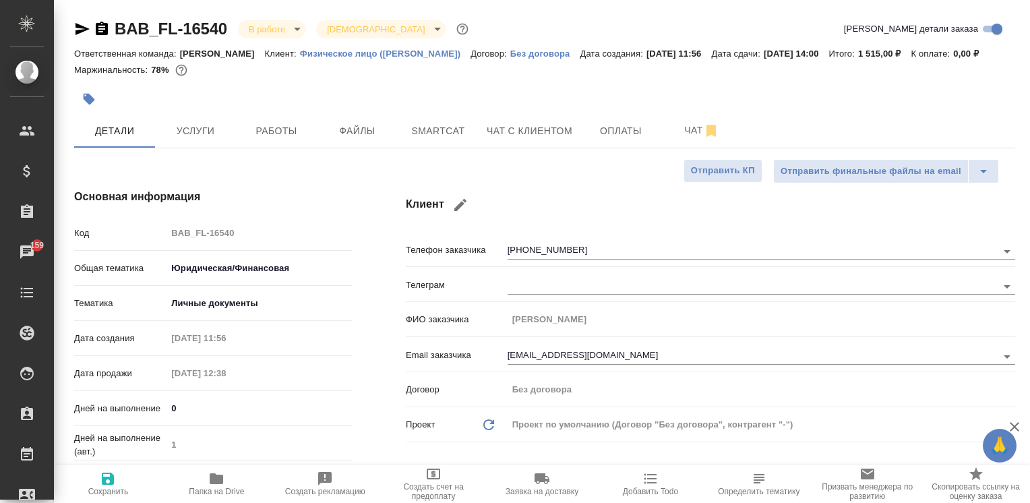
type textarea "x"
